Goal: Information Seeking & Learning: Learn about a topic

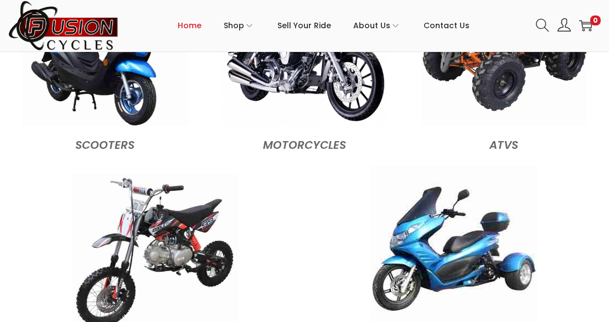
scroll to position [1145, 0]
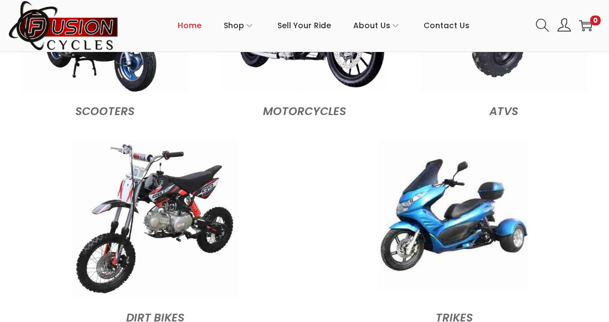
click at [453, 215] on img at bounding box center [454, 215] width 150 height 150
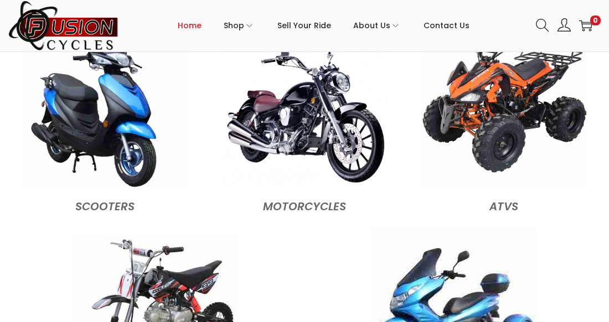
scroll to position [1035, 0]
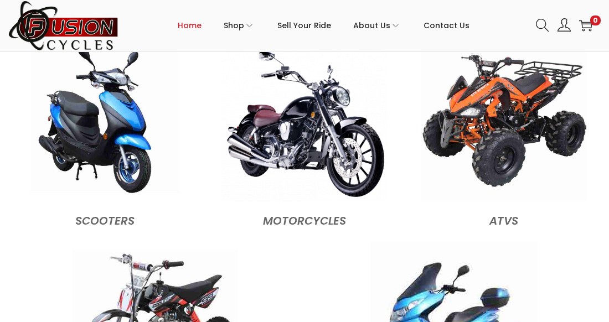
click at [83, 127] on img at bounding box center [105, 119] width 150 height 150
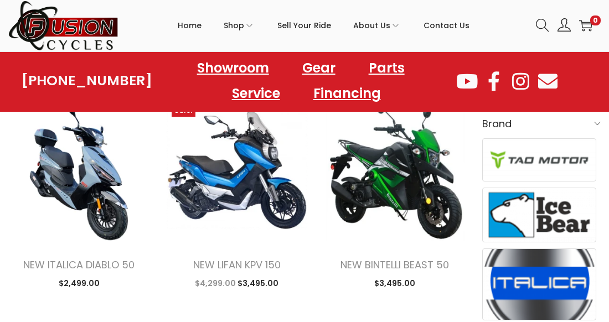
scroll to position [330, 0]
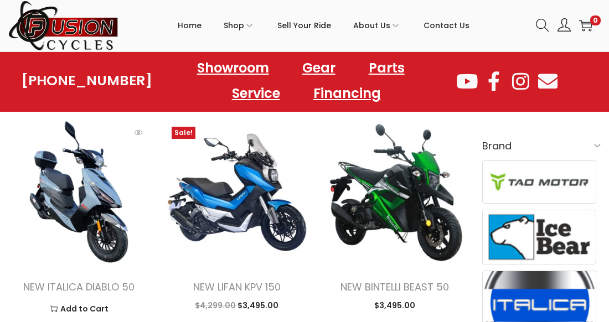
click at [96, 199] on img at bounding box center [78, 191] width 141 height 141
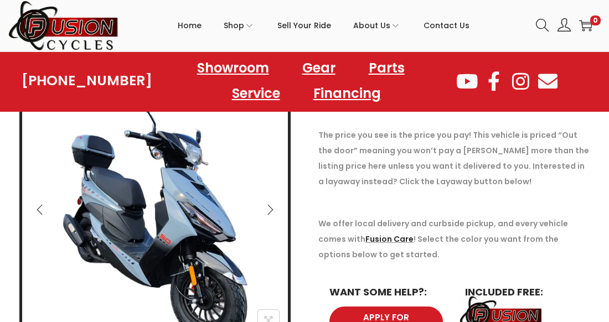
scroll to position [176, 0]
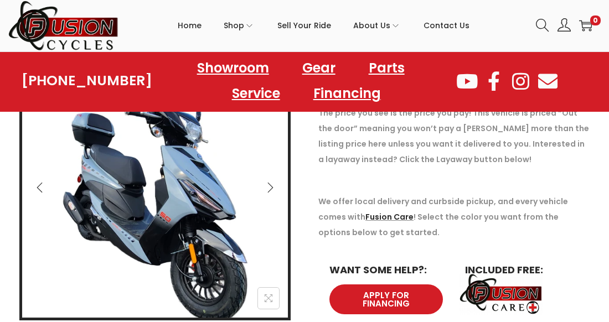
click at [273, 185] on icon "Next" at bounding box center [270, 187] width 11 height 11
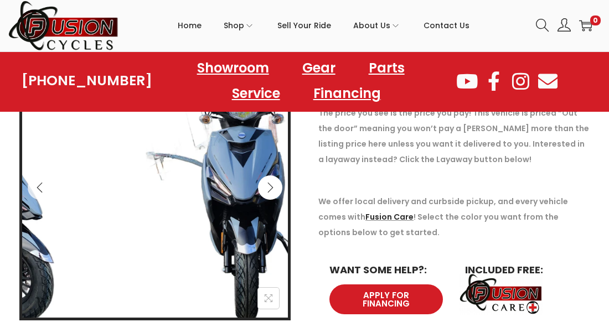
click at [273, 185] on icon "Next" at bounding box center [270, 187] width 11 height 11
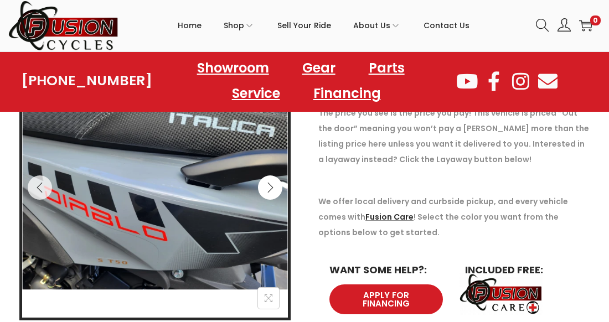
click at [273, 185] on icon "Next" at bounding box center [270, 187] width 11 height 11
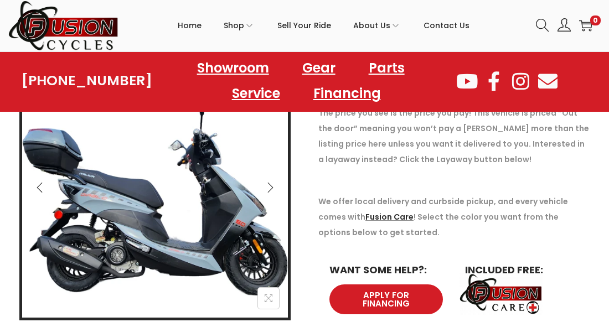
click at [273, 185] on icon "Next" at bounding box center [270, 187] width 11 height 11
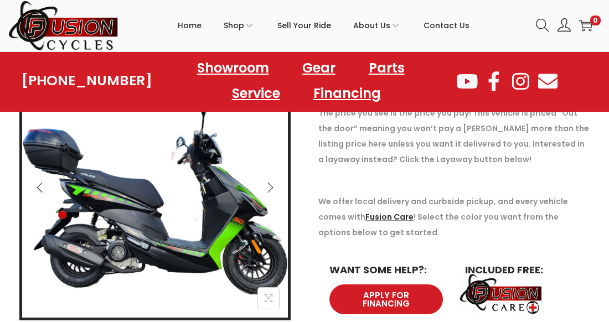
click at [273, 185] on icon "Next" at bounding box center [270, 187] width 11 height 11
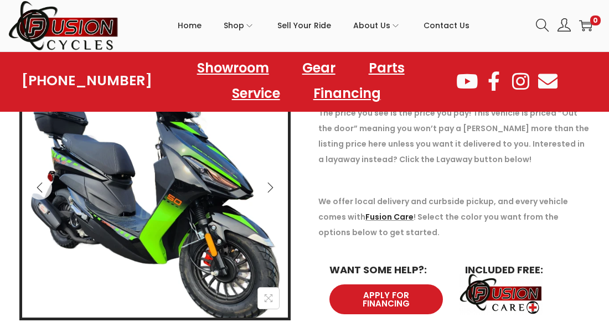
click at [273, 185] on icon "Next" at bounding box center [270, 187] width 11 height 11
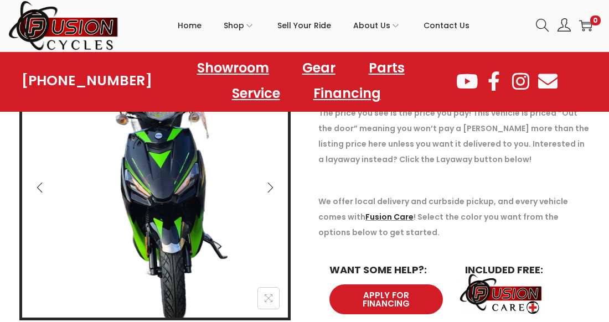
click at [273, 185] on icon "Next" at bounding box center [270, 187] width 11 height 11
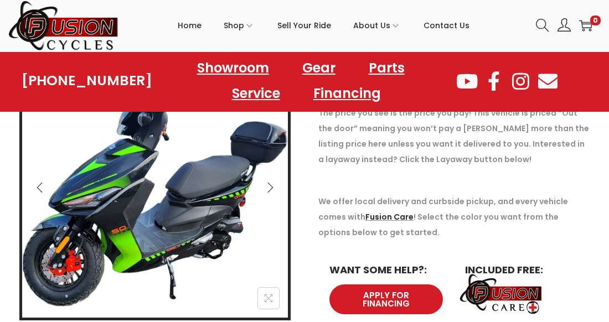
click at [273, 185] on icon "Next" at bounding box center [270, 187] width 11 height 11
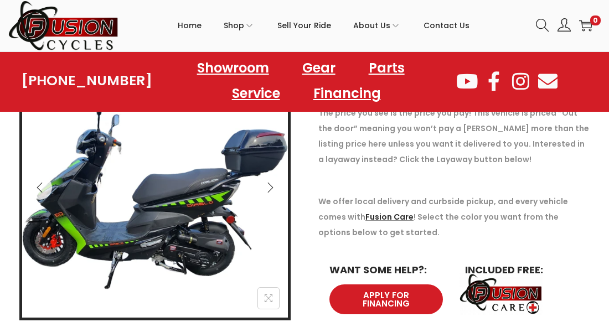
click at [273, 185] on icon "Next" at bounding box center [270, 187] width 11 height 11
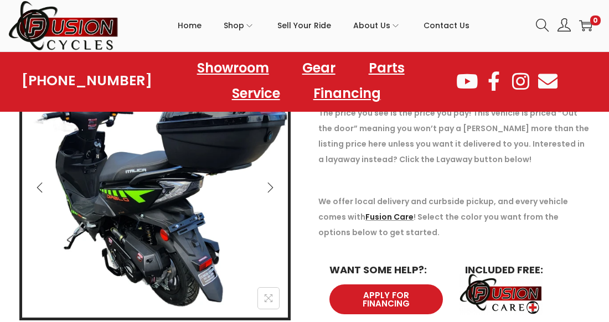
click at [273, 185] on icon "Next" at bounding box center [270, 187] width 11 height 11
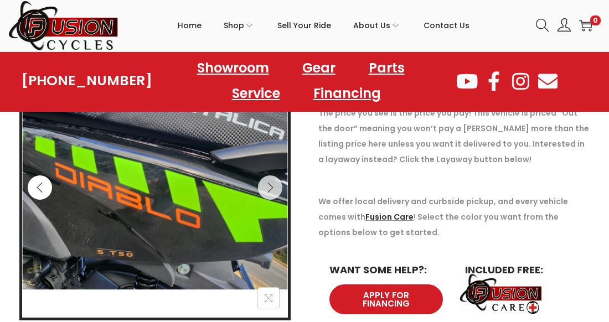
click at [40, 179] on button "Previous" at bounding box center [40, 188] width 24 height 24
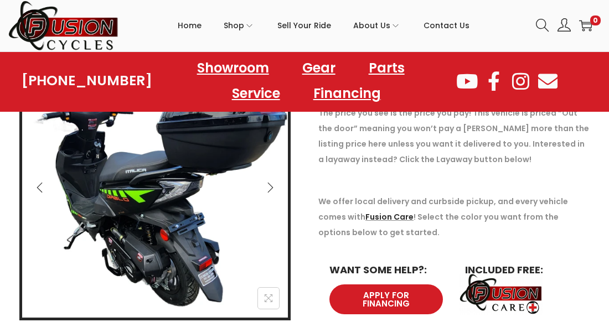
click at [40, 179] on button "Previous" at bounding box center [40, 188] width 24 height 24
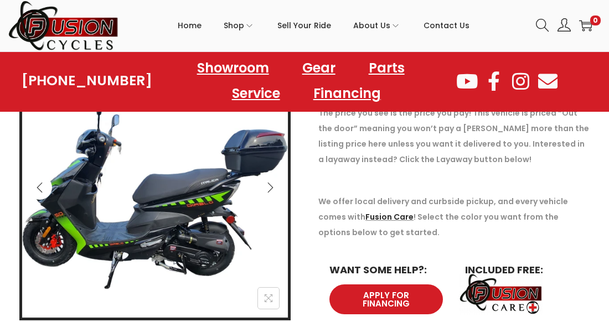
click at [40, 179] on button "Previous" at bounding box center [40, 188] width 24 height 24
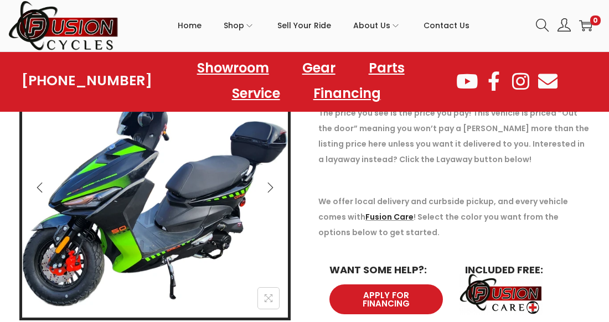
click at [40, 179] on button "Previous" at bounding box center [40, 188] width 24 height 24
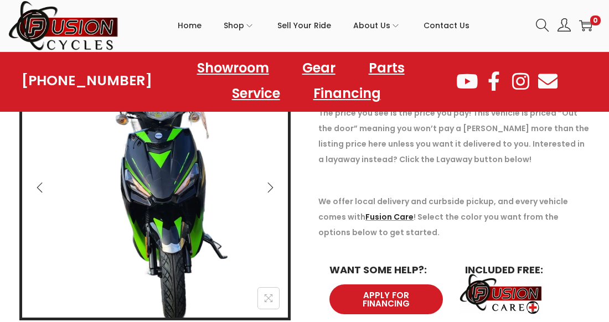
click at [40, 179] on button "Previous" at bounding box center [40, 188] width 24 height 24
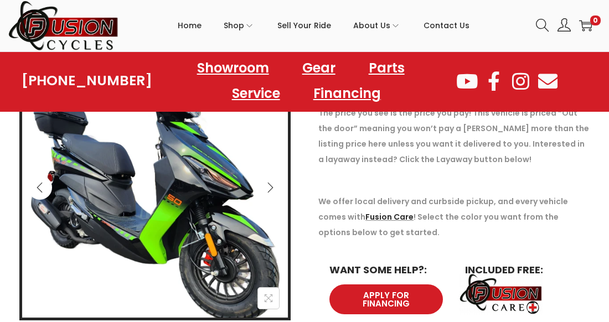
click at [40, 179] on button "Previous" at bounding box center [40, 188] width 24 height 24
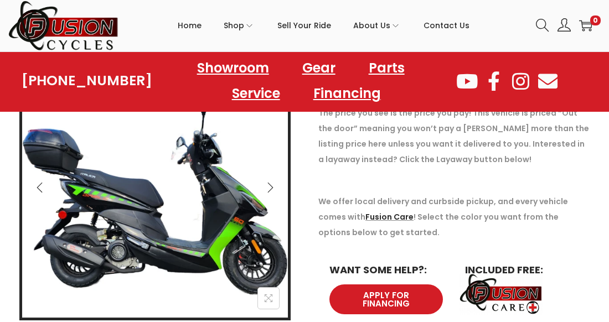
click at [40, 179] on button "Previous" at bounding box center [40, 188] width 24 height 24
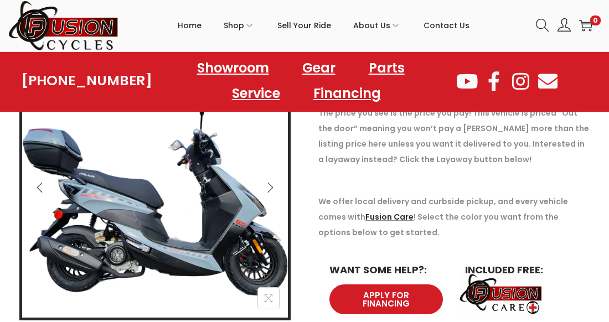
click at [40, 179] on button "Previous" at bounding box center [40, 188] width 24 height 24
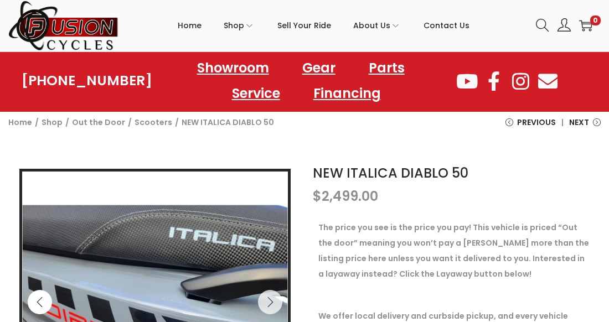
scroll to position [44, 0]
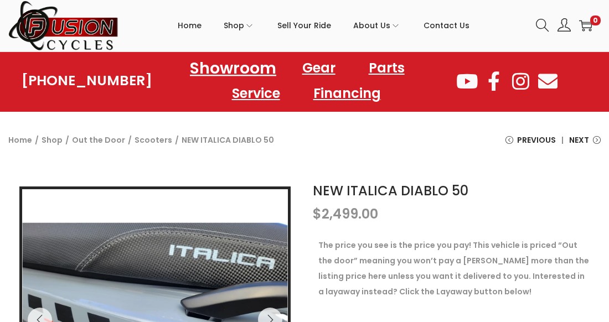
click at [211, 60] on link "Showroom" at bounding box center [233, 68] width 113 height 30
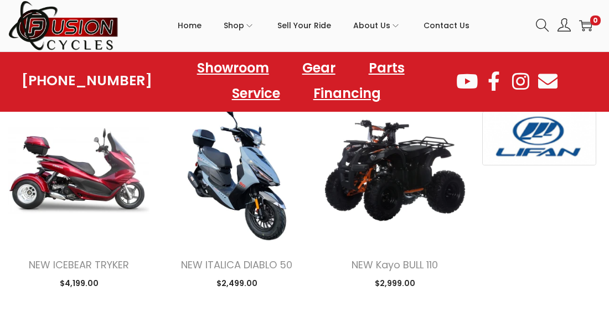
scroll to position [815, 0]
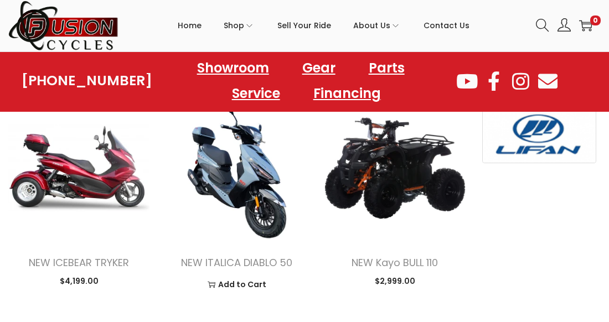
click at [253, 161] on img at bounding box center [236, 167] width 141 height 141
click at [239, 185] on img at bounding box center [236, 167] width 141 height 141
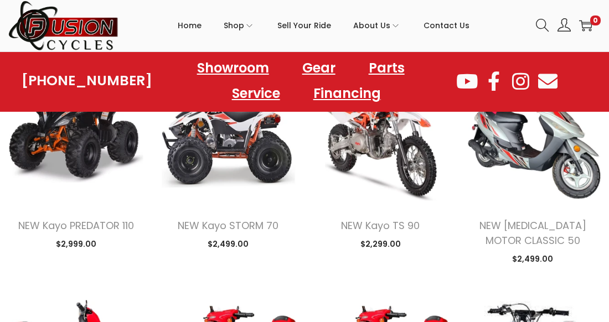
scroll to position [1409, 0]
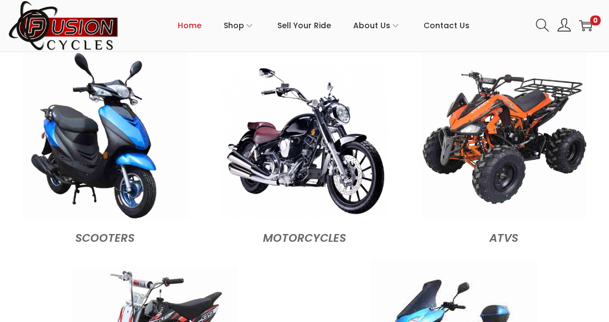
scroll to position [1013, 0]
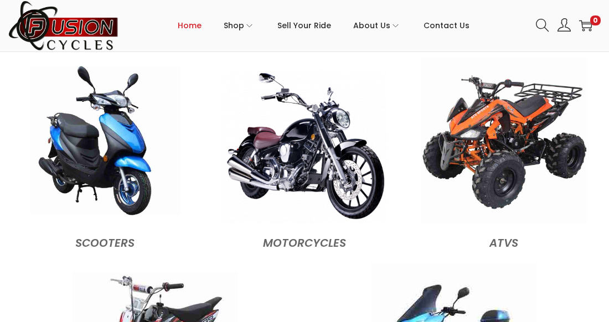
click at [103, 150] on img at bounding box center [105, 141] width 150 height 150
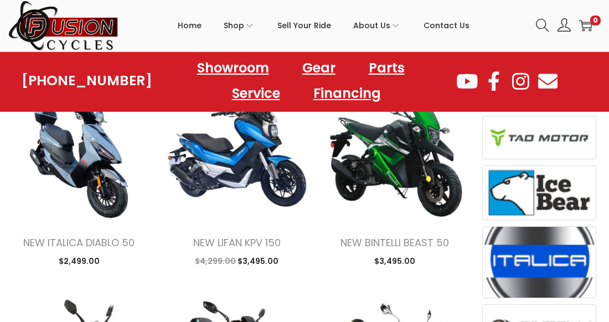
scroll to position [352, 0]
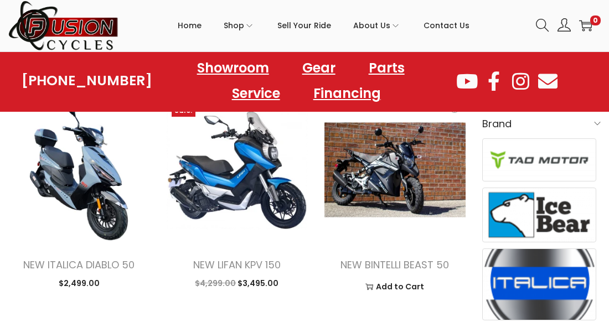
click at [383, 169] on img at bounding box center [395, 169] width 141 height 141
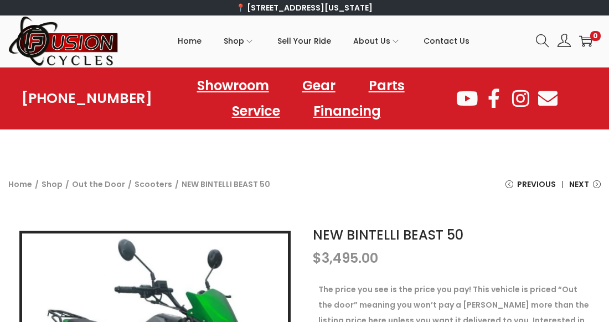
click at [383, 169] on div "Home / Shop / Out the Door / Scooters / NEW BINTELLI BEAST 50 Previous NEW BINT…" at bounding box center [304, 188] width 609 height 63
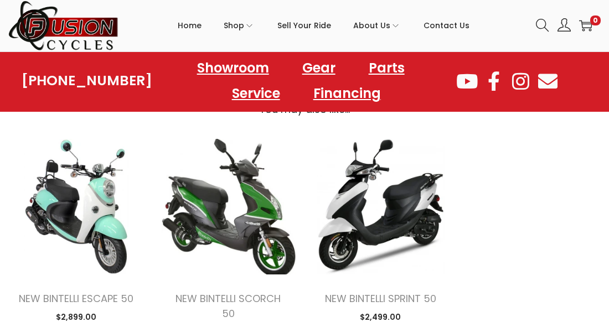
scroll to position [1167, 0]
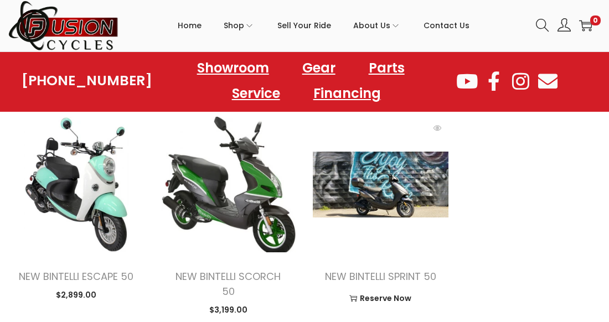
click at [383, 172] on img at bounding box center [381, 185] width 136 height 136
